Goal: Transaction & Acquisition: Purchase product/service

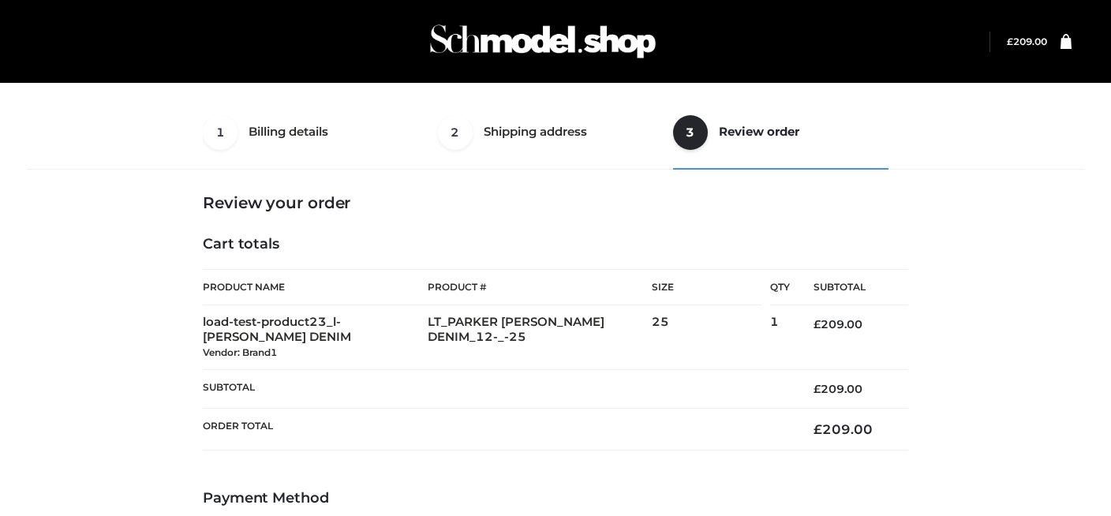
select select "***"
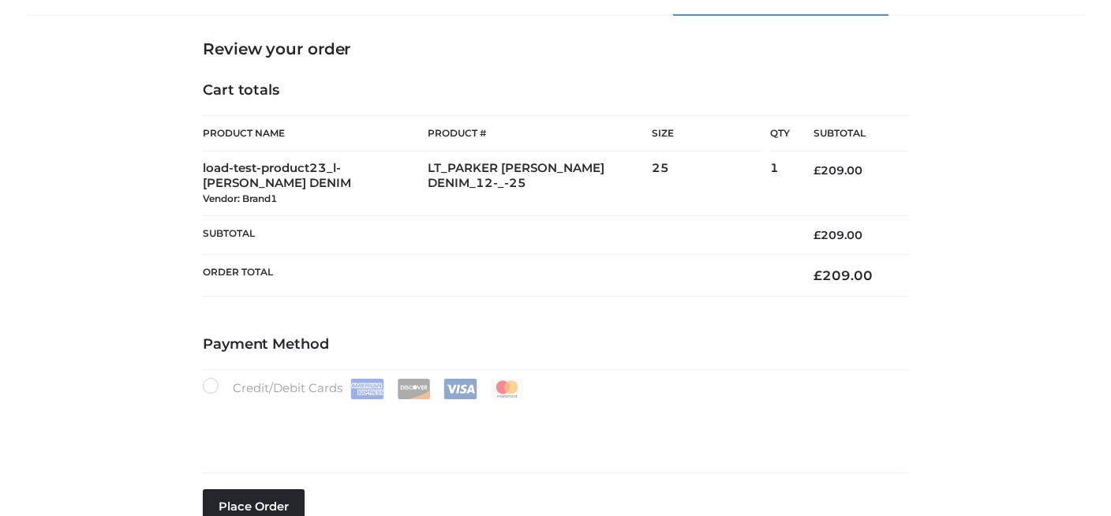
scroll to position [289, 0]
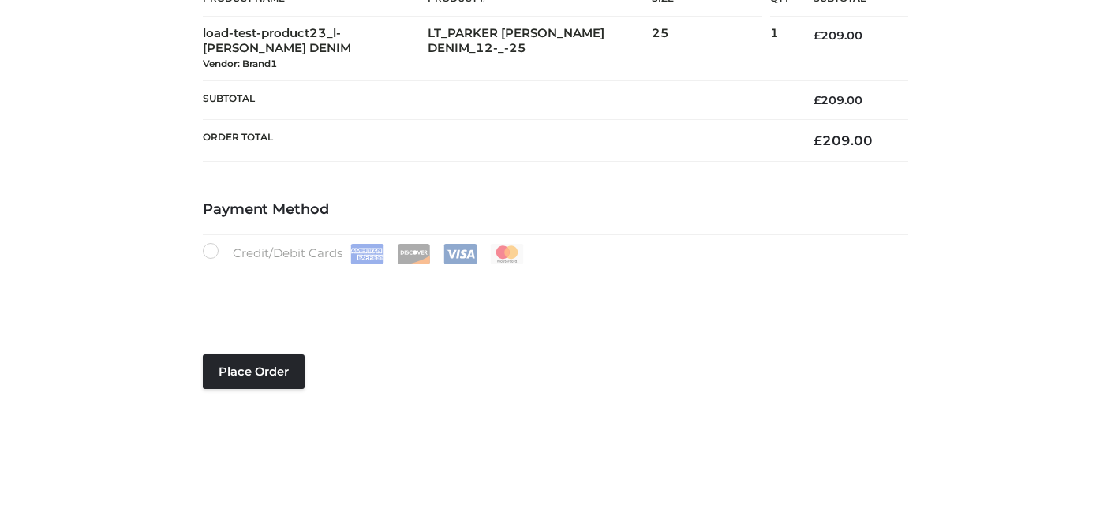
click at [963, 184] on div "**********" at bounding box center [556, 128] width 1070 height 642
click at [671, 440] on div "Payment Method Credit/Debit Cards Save Card Place order" at bounding box center [555, 324] width 705 height 247
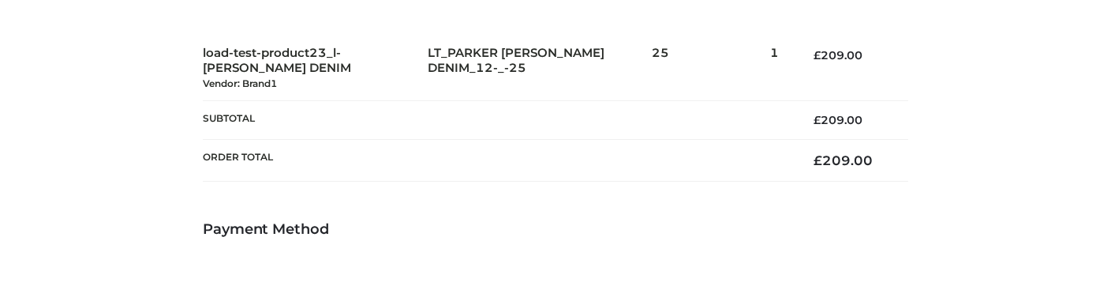
scroll to position [486, 0]
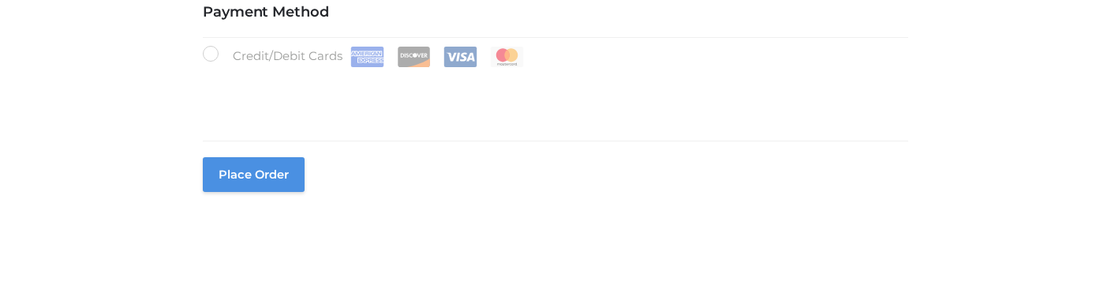
click at [258, 169] on button "Place order" at bounding box center [254, 174] width 102 height 35
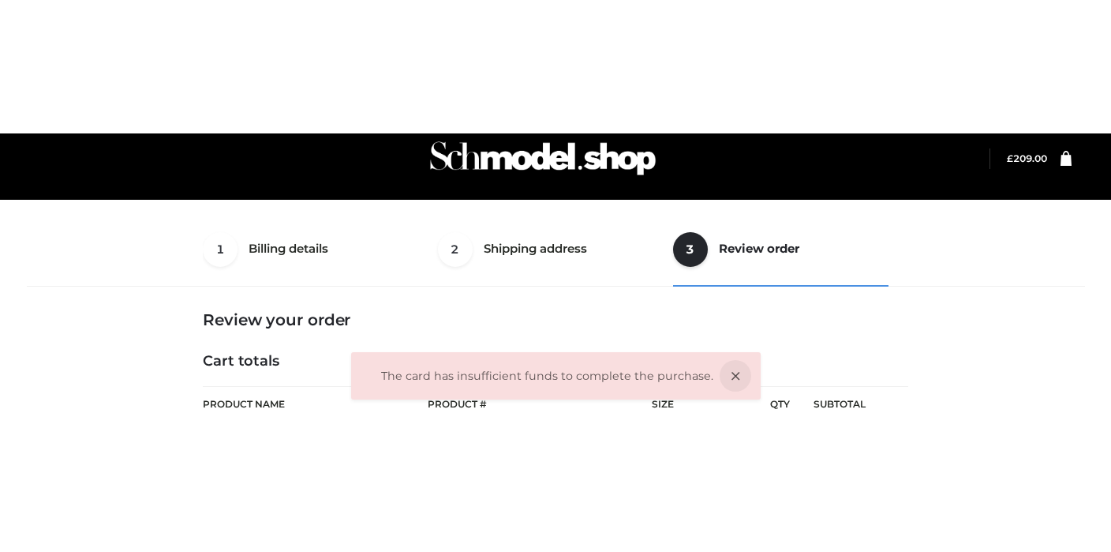
scroll to position [16, 0]
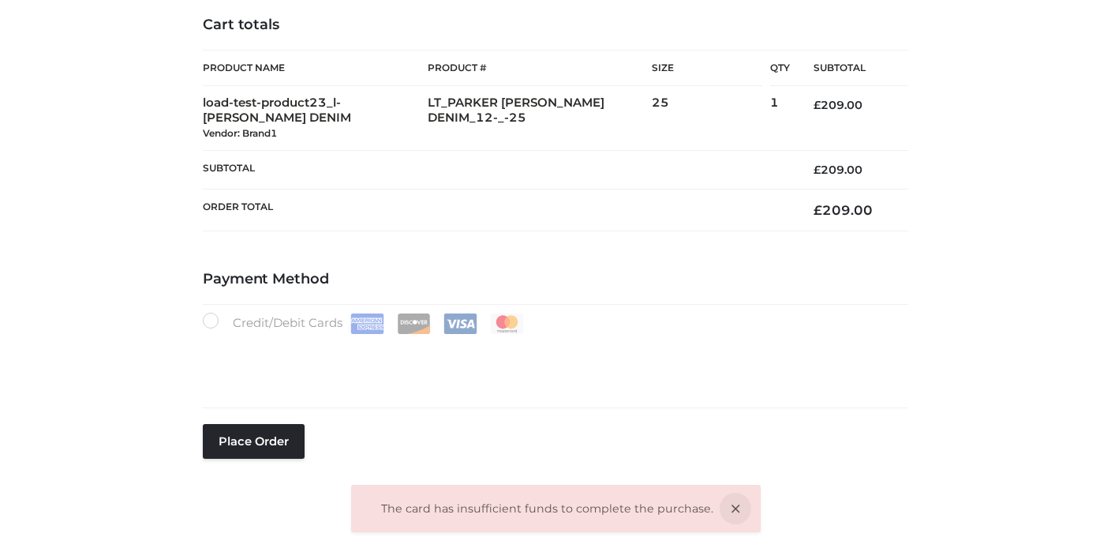
scroll to position [363, 0]
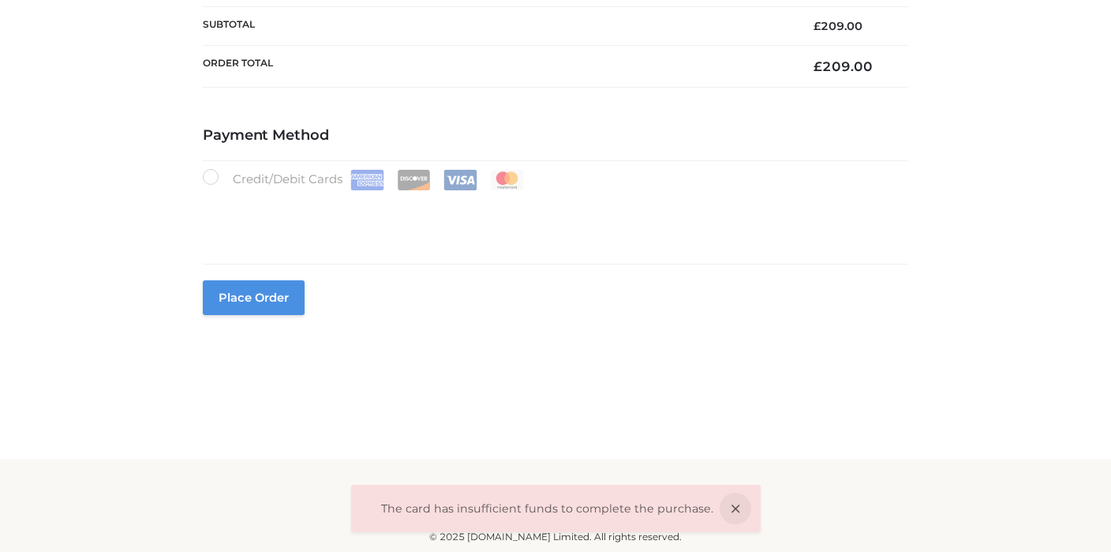
click at [286, 300] on button "Place order" at bounding box center [254, 297] width 102 height 35
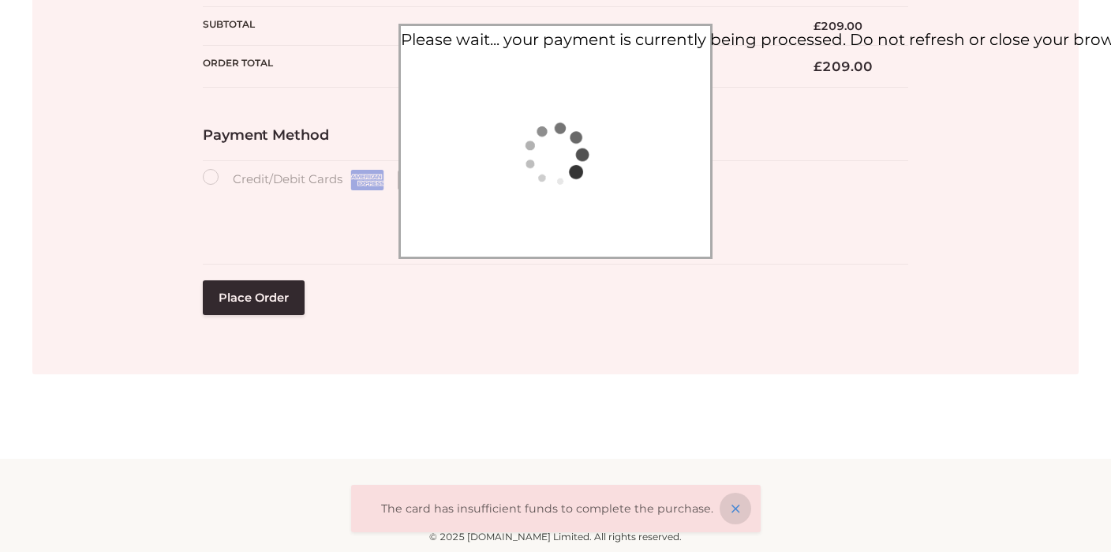
click at [725, 503] on icon at bounding box center [736, 508] width 32 height 32
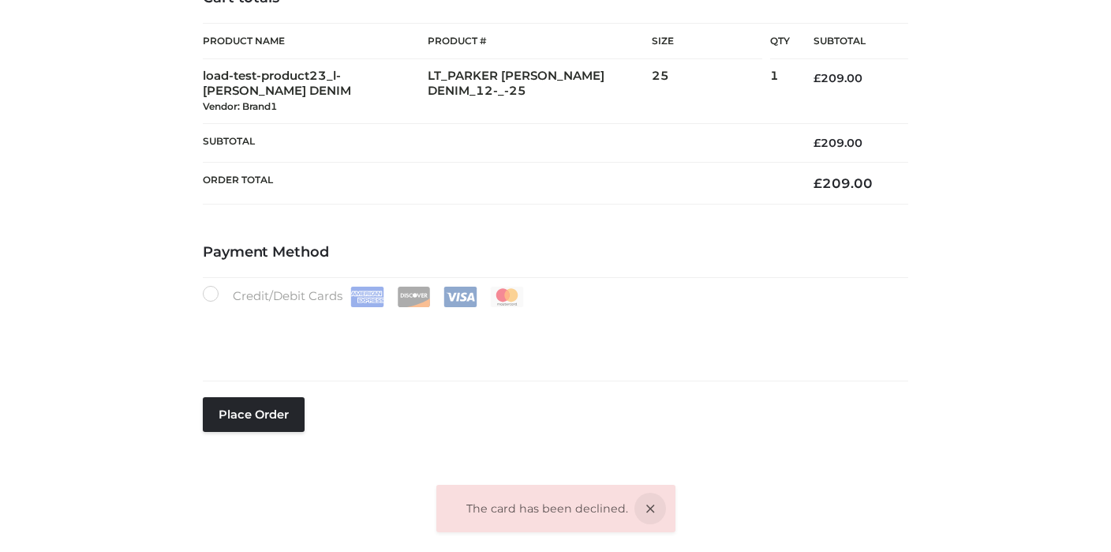
scroll to position [278, 0]
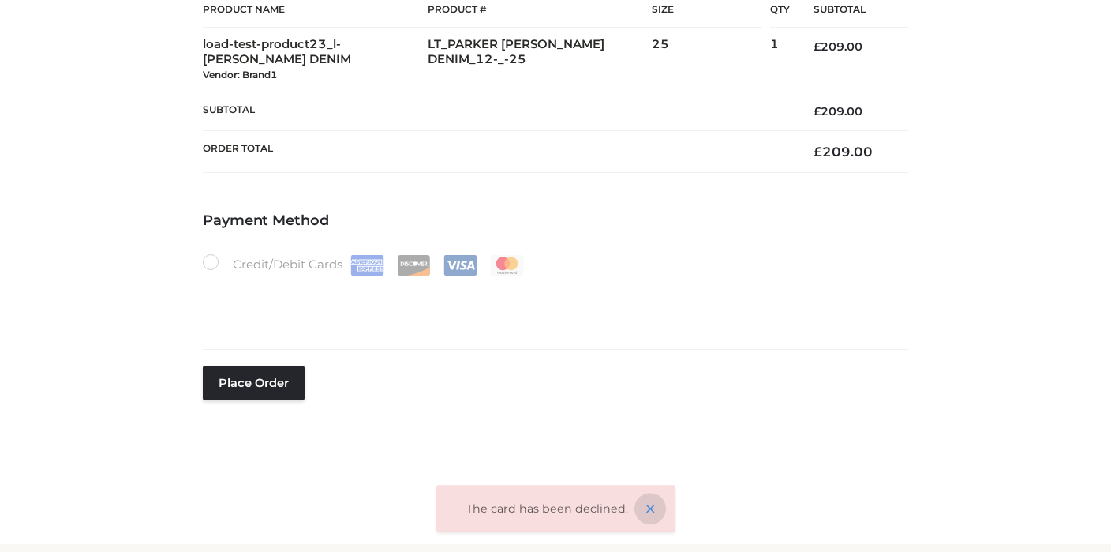
click at [662, 503] on icon at bounding box center [650, 508] width 32 height 32
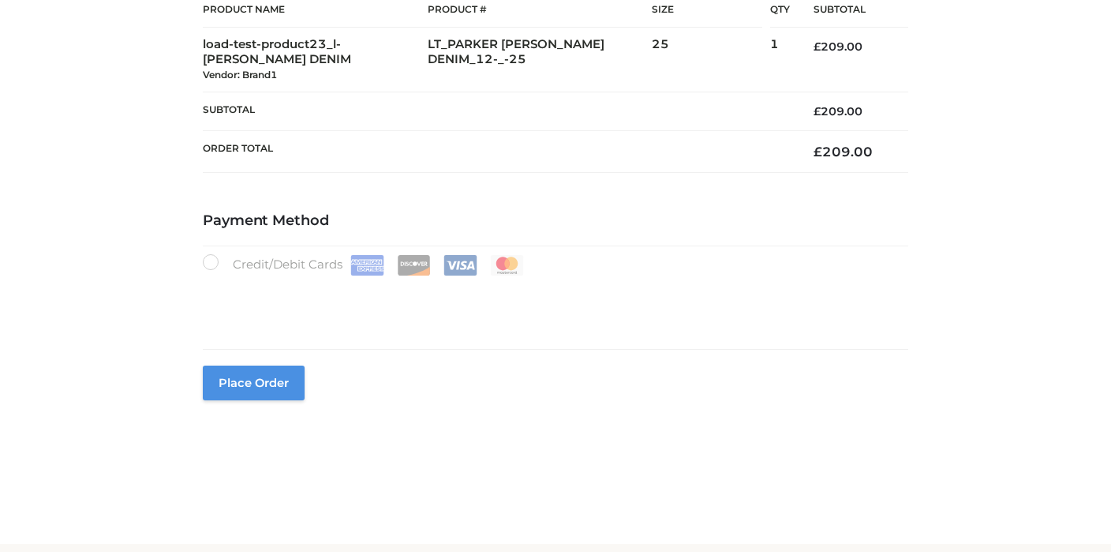
click at [260, 395] on button "Place order" at bounding box center [254, 382] width 102 height 35
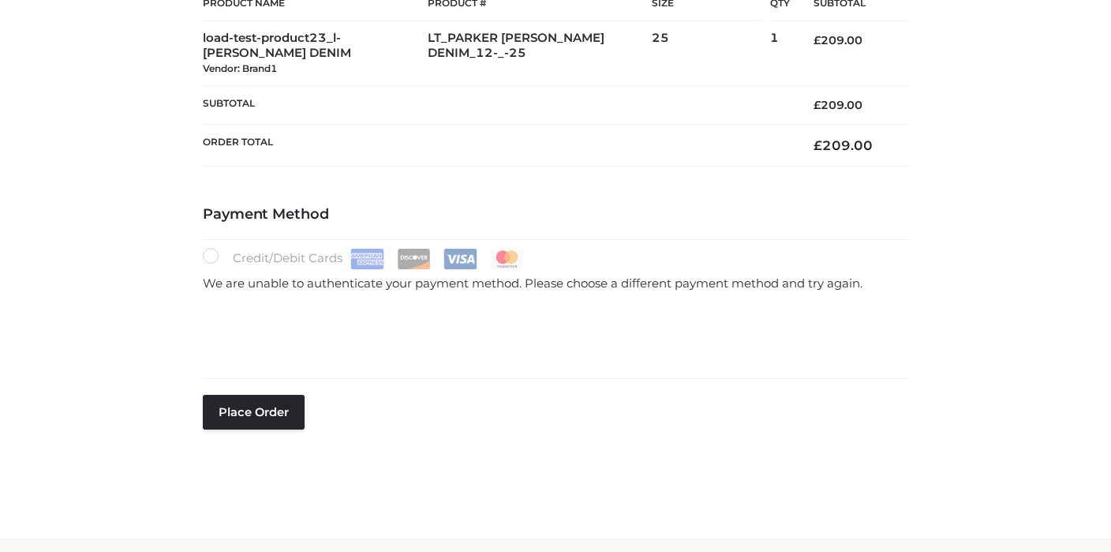
scroll to position [330, 0]
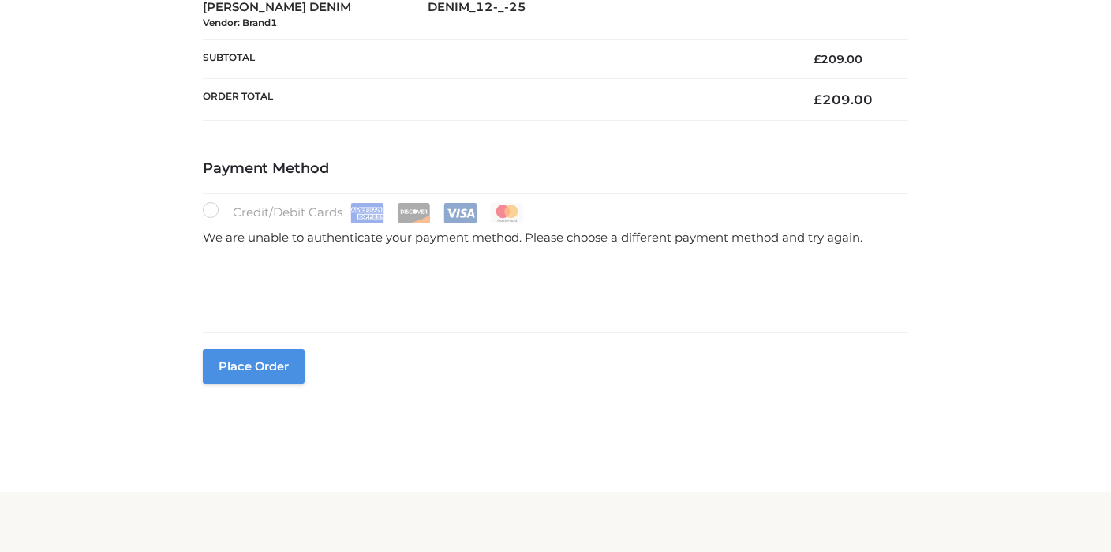
click at [293, 365] on button "Place order" at bounding box center [254, 366] width 102 height 35
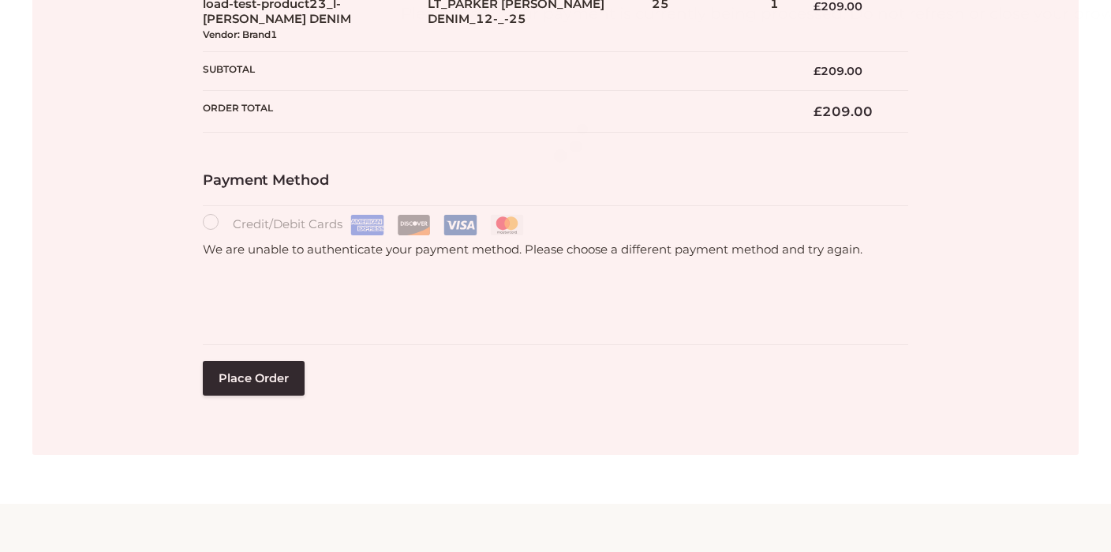
scroll to position [363, 0]
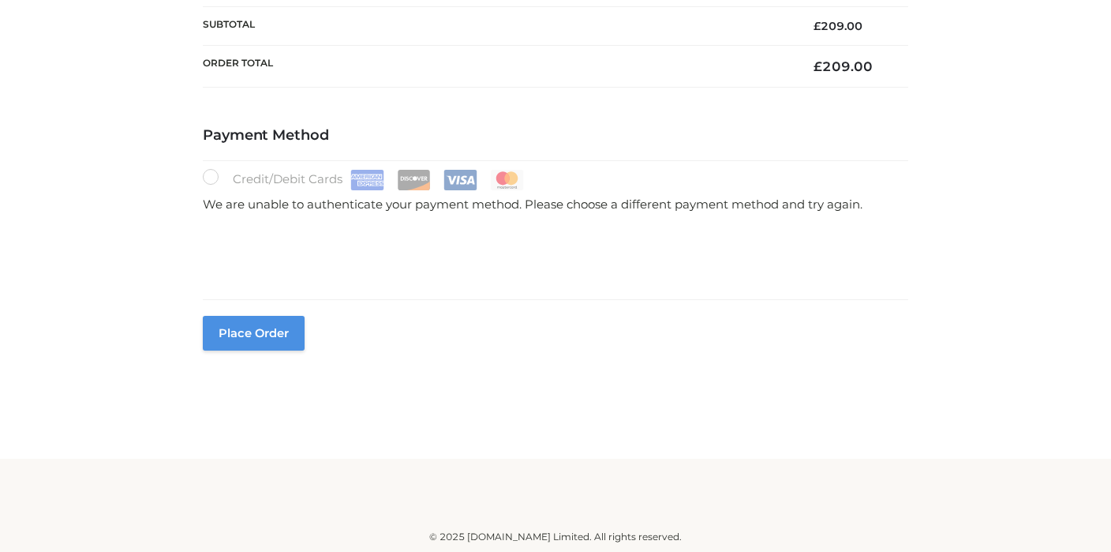
click at [260, 342] on button "Place order" at bounding box center [254, 333] width 102 height 35
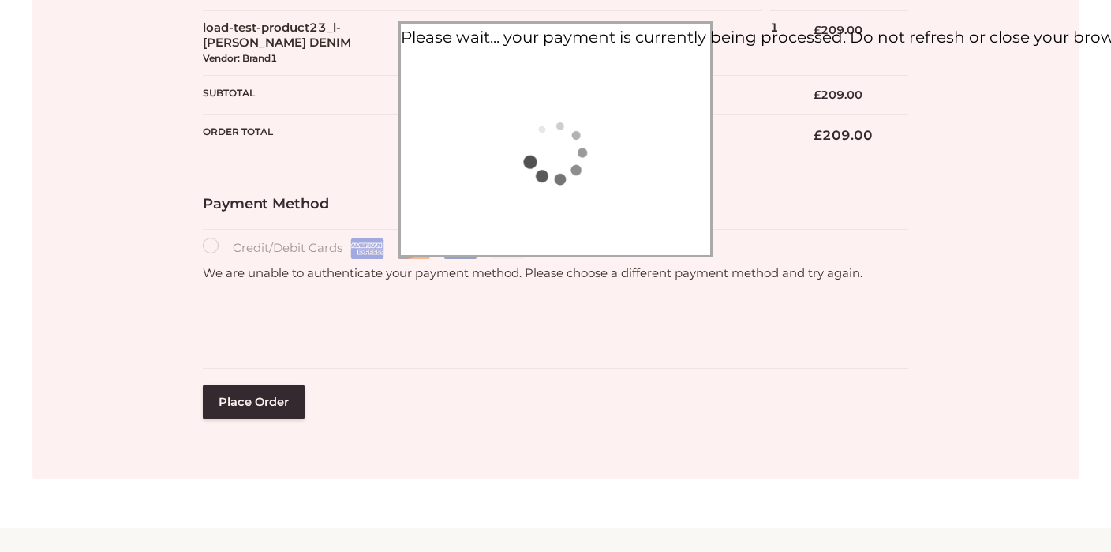
scroll to position [267, 0]
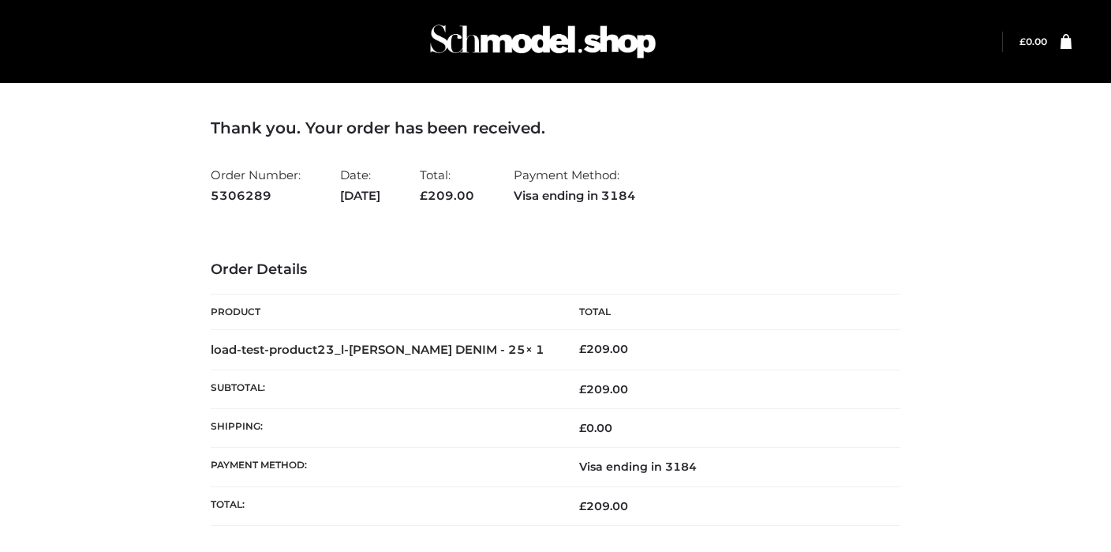
click at [241, 187] on strong "5306289" at bounding box center [256, 195] width 90 height 21
copy strong "5306289"
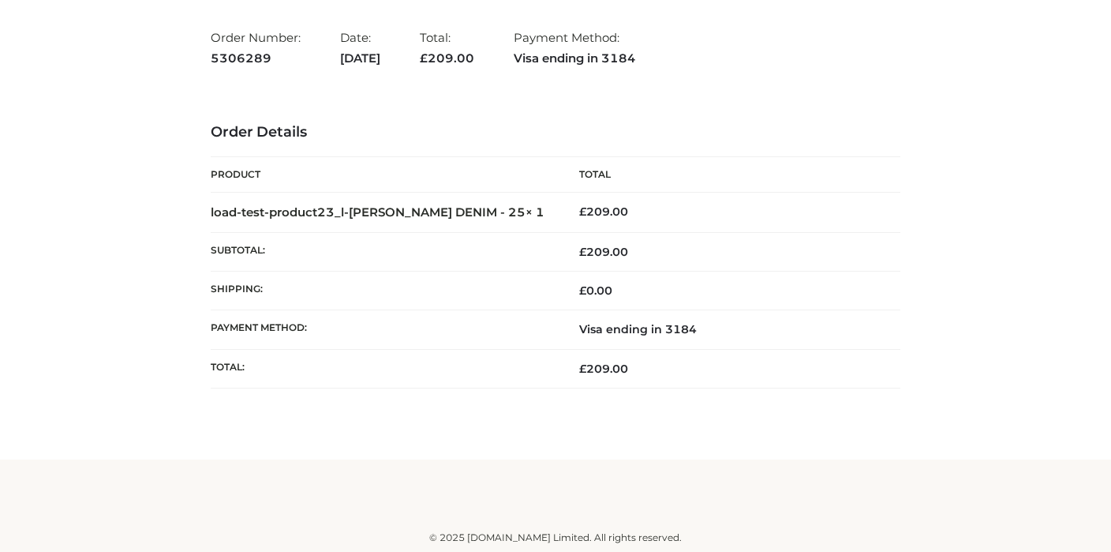
click at [241, 187] on th "Product" at bounding box center [383, 175] width 345 height 36
